Goal: Navigation & Orientation: Understand site structure

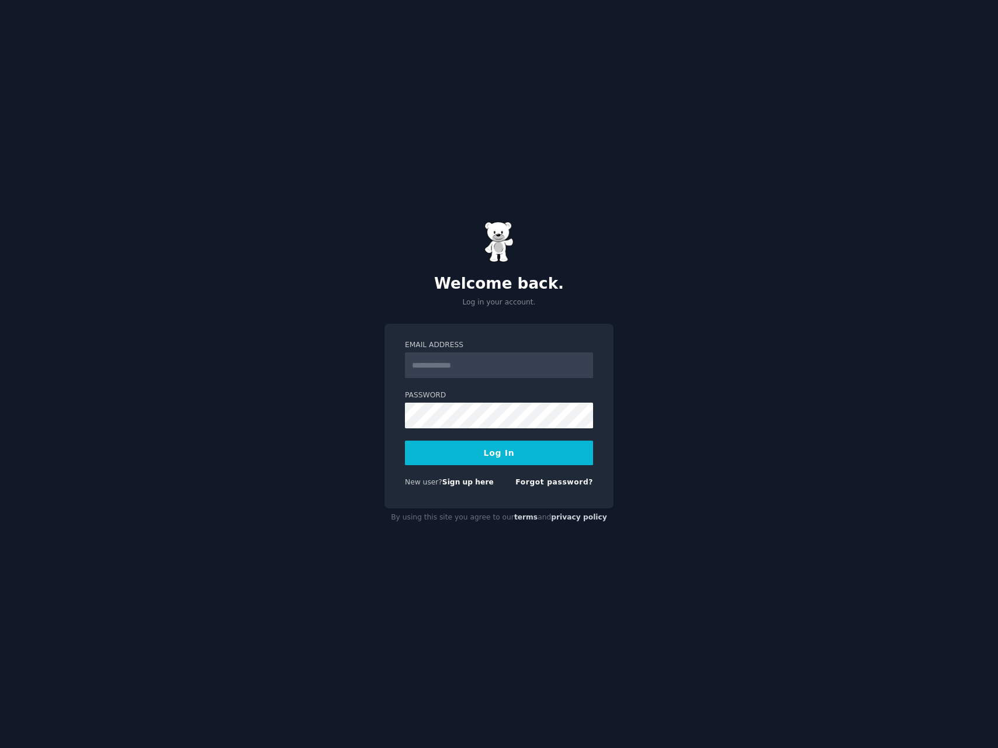
click at [479, 372] on input "Email Address" at bounding box center [499, 365] width 188 height 26
drag, startPoint x: 480, startPoint y: 369, endPoint x: 475, endPoint y: 397, distance: 29.0
click at [480, 369] on input "Email Address" at bounding box center [499, 365] width 188 height 26
type input "**********"
click at [515, 451] on button "Log In" at bounding box center [499, 452] width 188 height 25
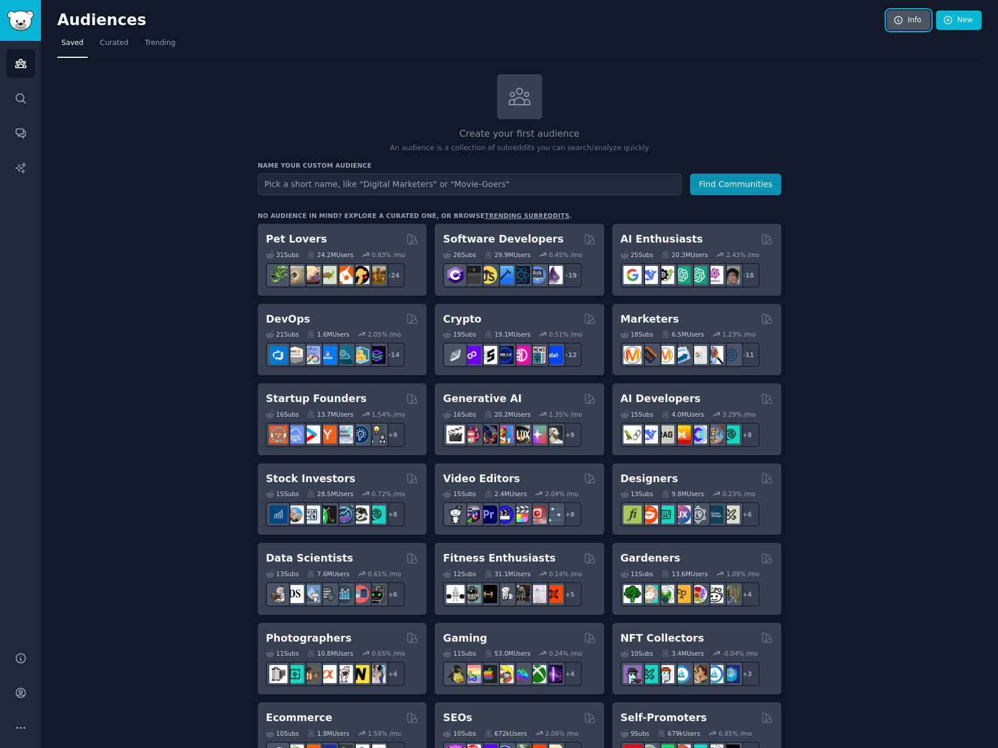
click at [896, 18] on icon at bounding box center [898, 20] width 11 height 11
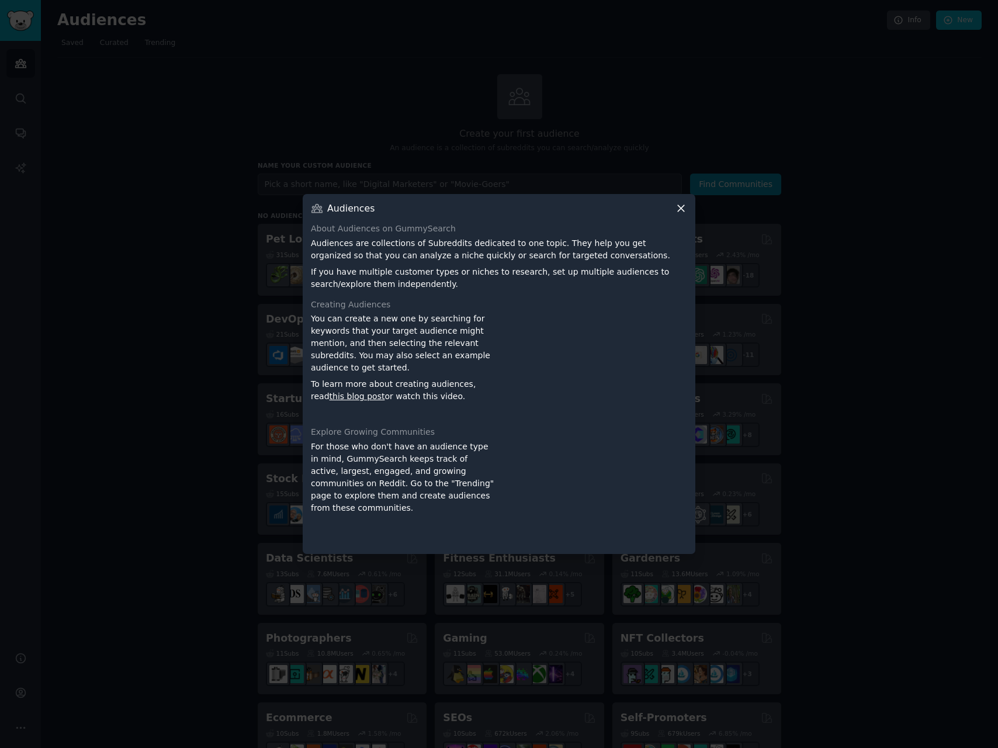
click at [684, 211] on icon at bounding box center [681, 209] width 6 height 6
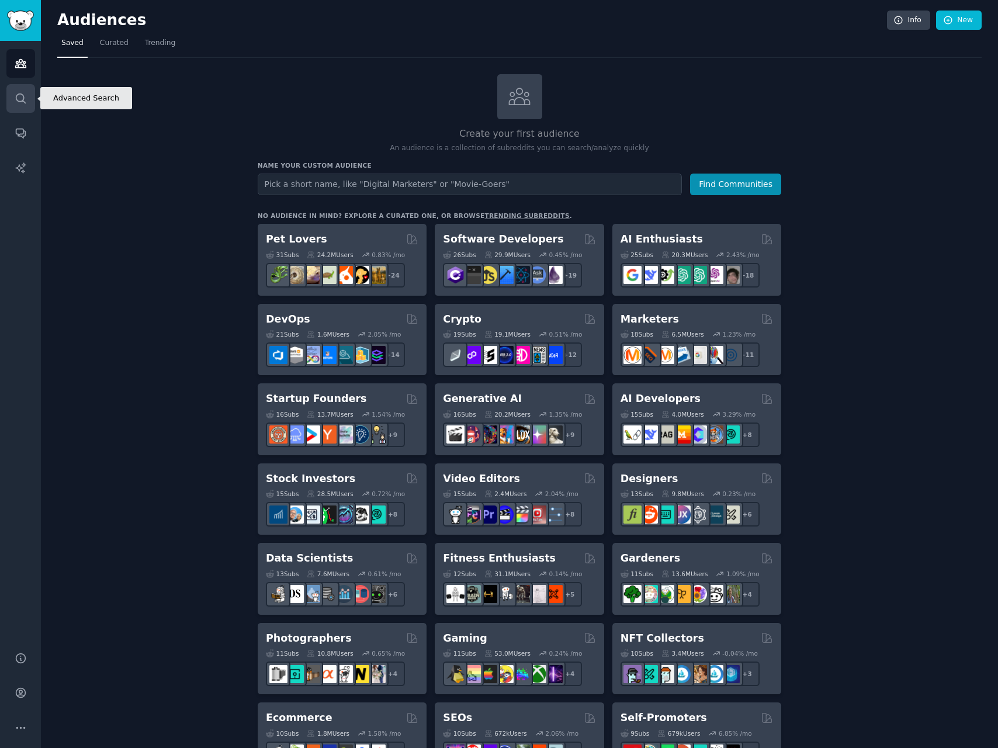
click at [22, 96] on icon "Sidebar" at bounding box center [21, 98] width 12 height 12
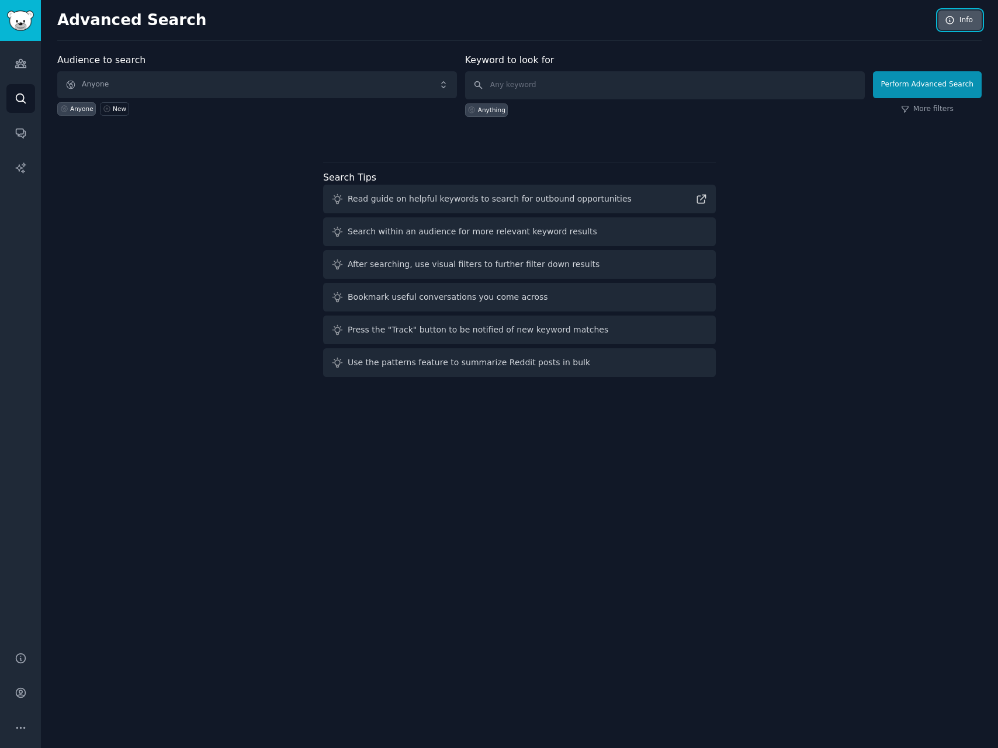
click at [974, 23] on link "Info" at bounding box center [959, 21] width 43 height 20
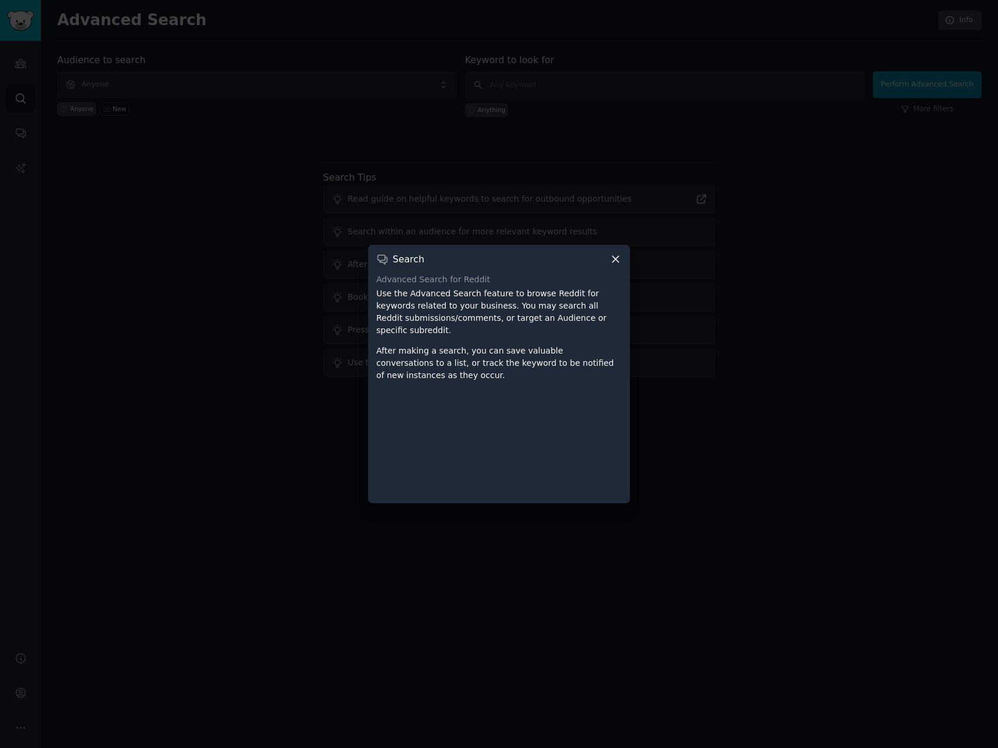
click at [617, 265] on icon at bounding box center [615, 259] width 12 height 12
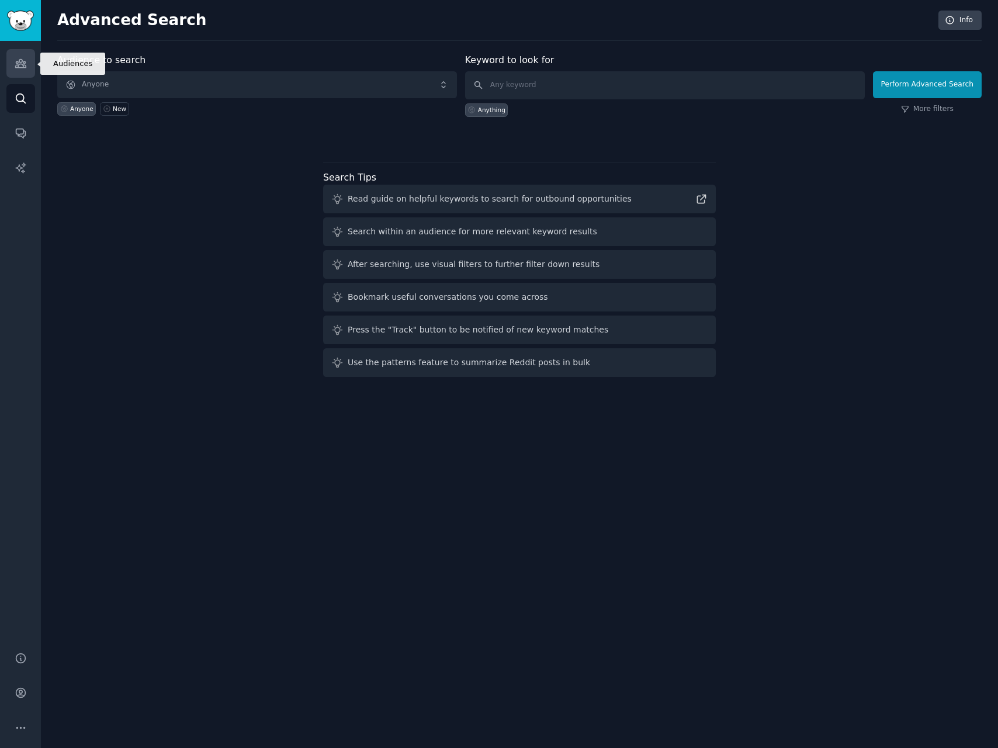
click at [11, 65] on link "Audiences" at bounding box center [20, 63] width 29 height 29
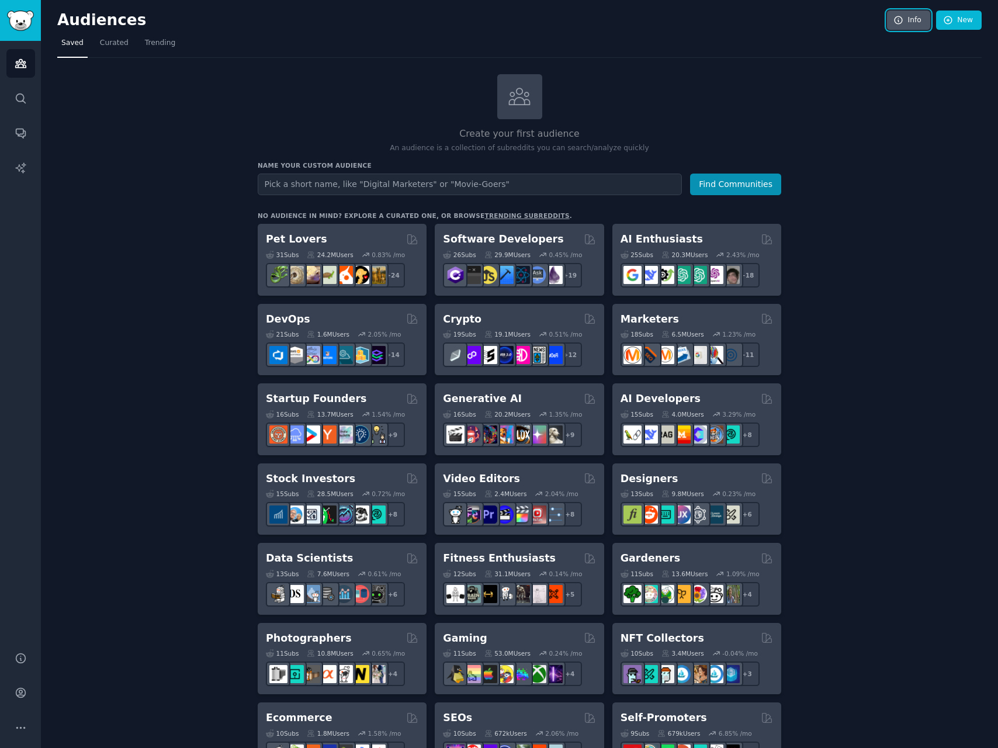
click at [916, 24] on link "Info" at bounding box center [908, 21] width 43 height 20
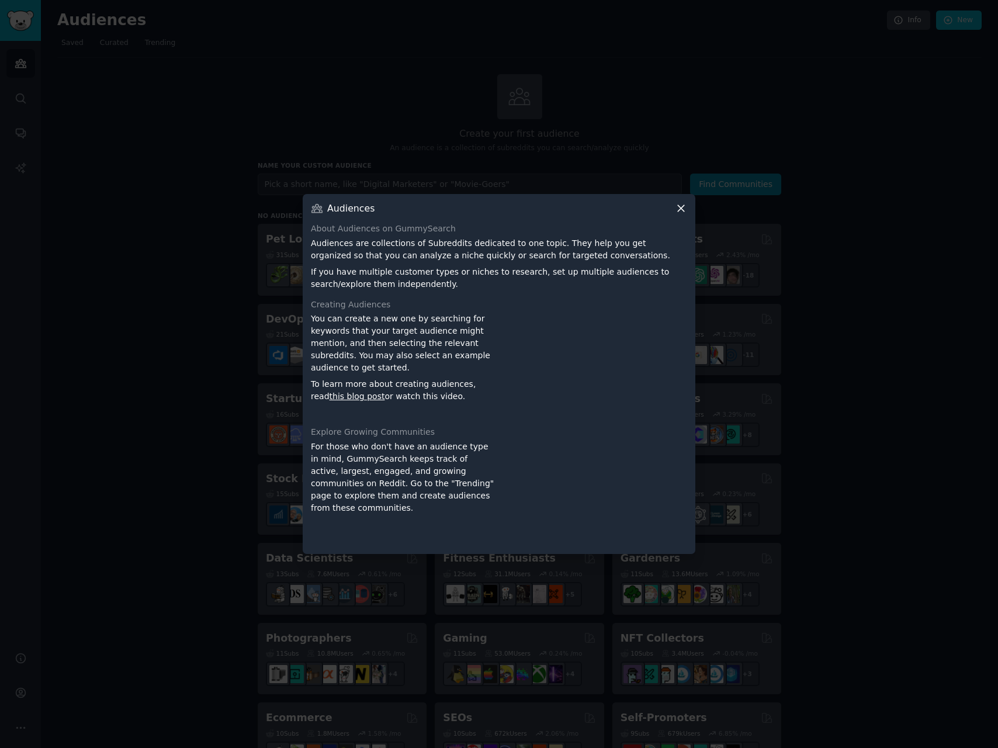
click at [678, 206] on icon at bounding box center [681, 209] width 6 height 6
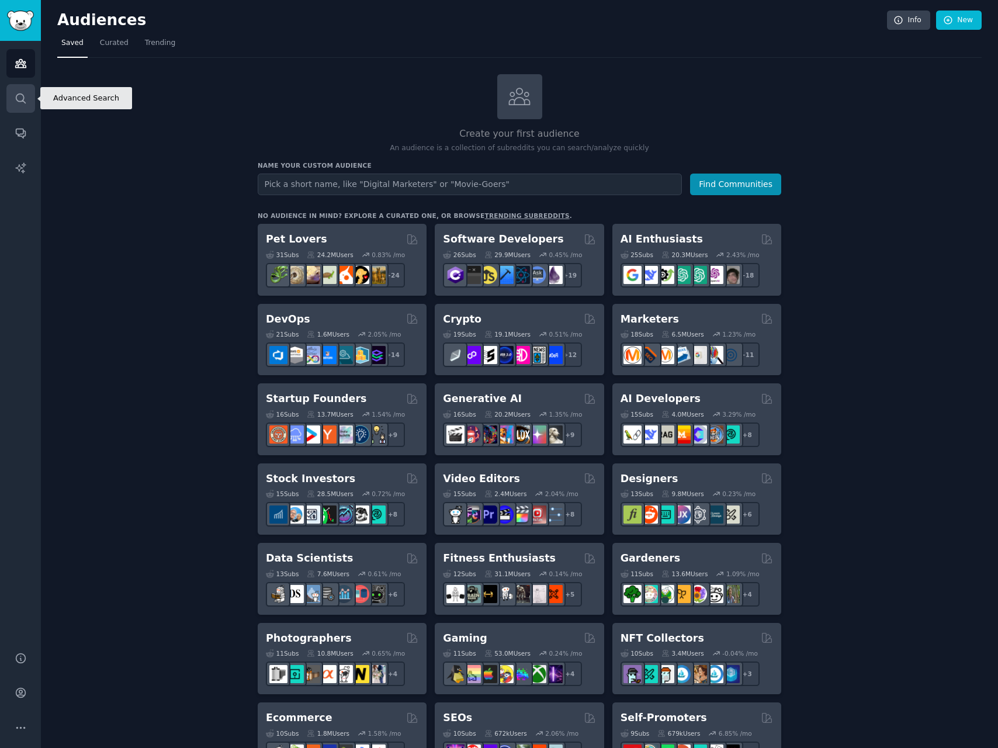
click at [34, 107] on link "Search" at bounding box center [20, 98] width 29 height 29
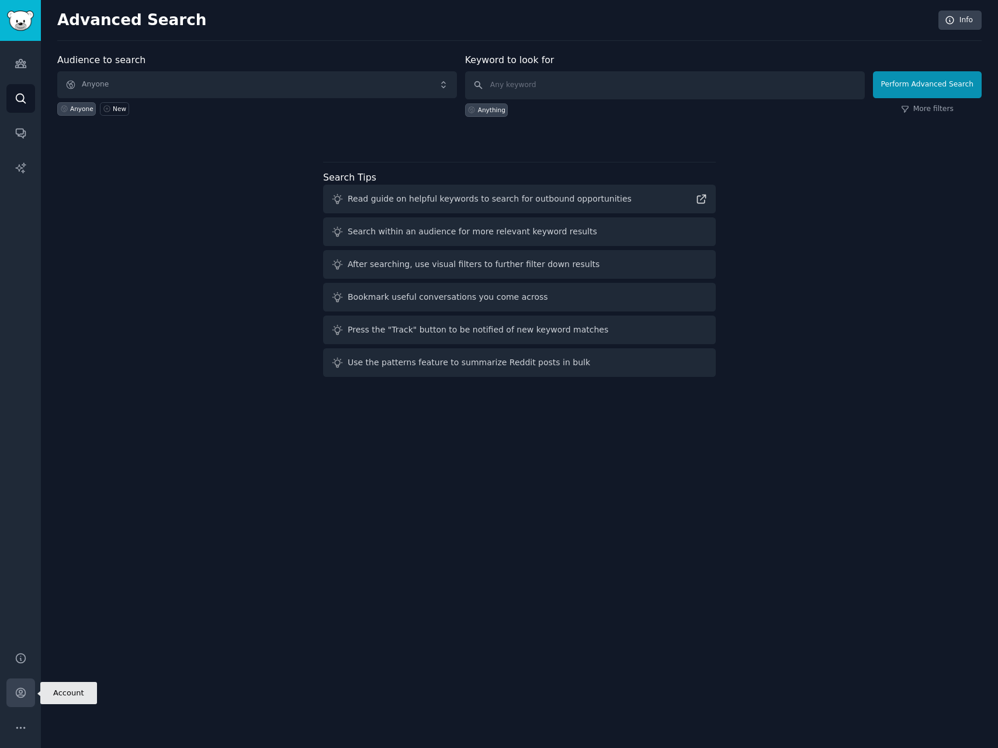
click at [25, 692] on icon "Sidebar" at bounding box center [20, 692] width 9 height 9
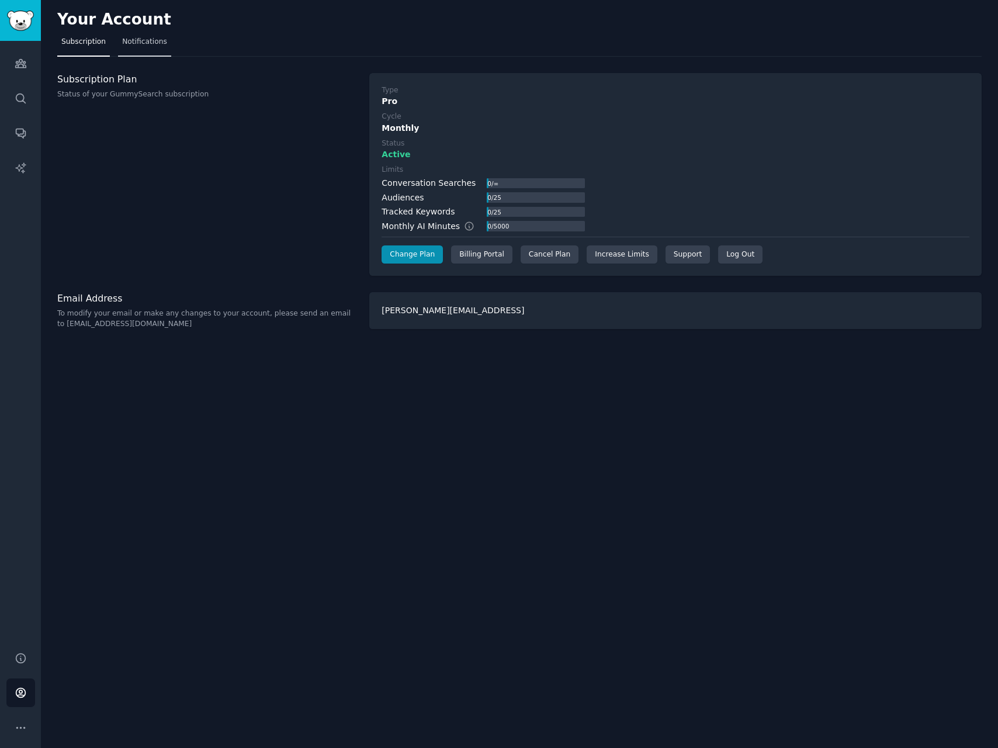
click at [144, 48] on link "Notifications" at bounding box center [144, 45] width 53 height 24
